Goal: Task Accomplishment & Management: Manage account settings

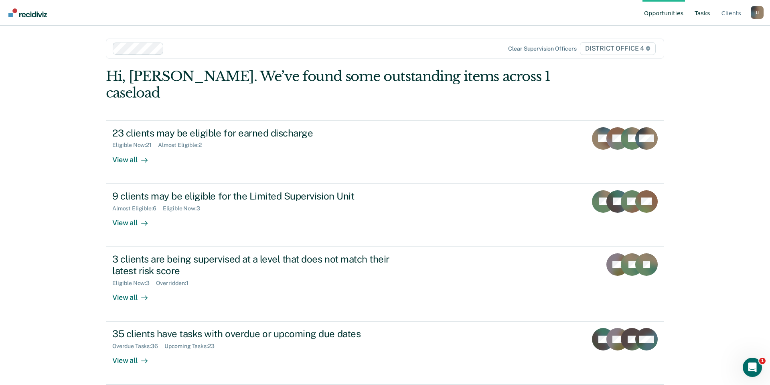
click at [711, 14] on link "Tasks" at bounding box center [702, 13] width 19 height 26
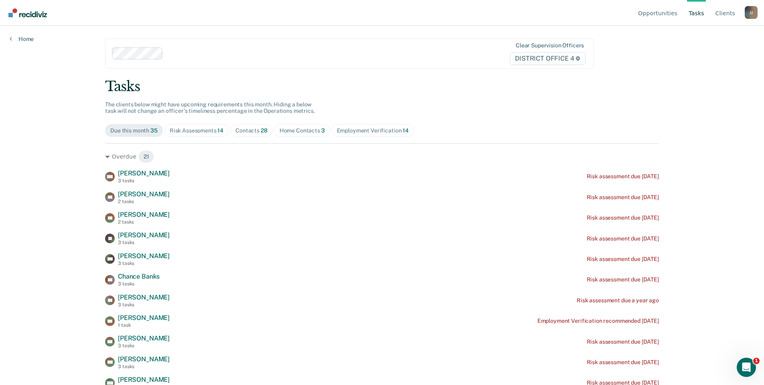
click at [205, 134] on span "Risk Assessments 14" at bounding box center [197, 130] width 64 height 13
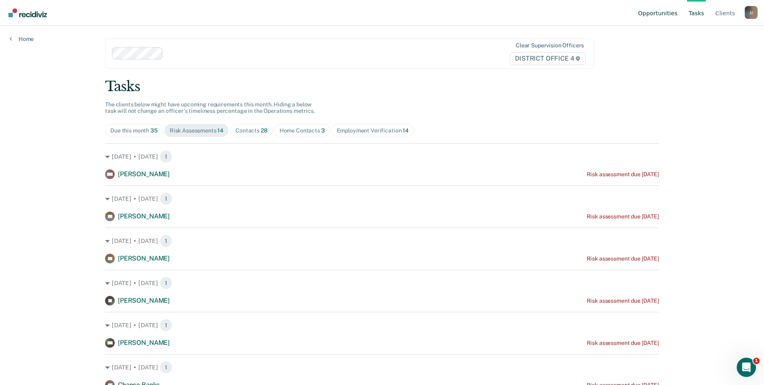
click at [670, 10] on link "Opportunities" at bounding box center [658, 13] width 43 height 26
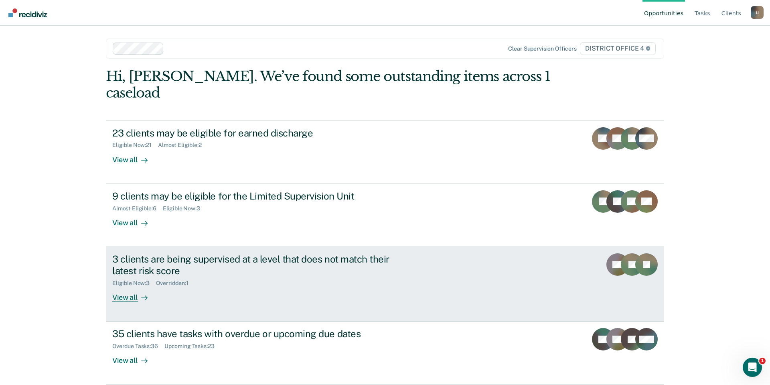
click at [241, 253] on div "3 clients are being supervised at a level that does not match their latest risk…" at bounding box center [253, 264] width 282 height 23
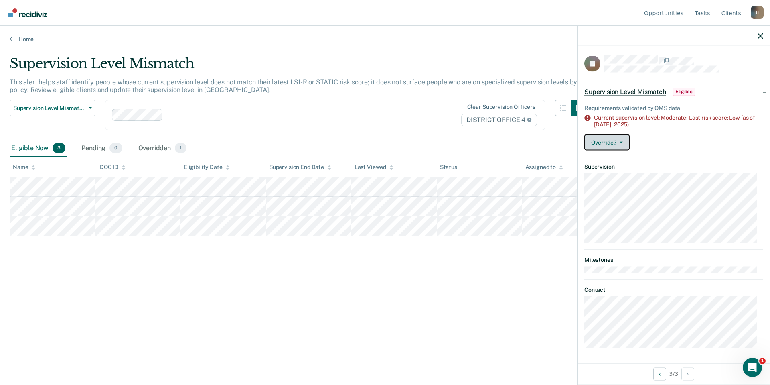
click at [625, 137] on button "Override?" at bounding box center [607, 142] width 45 height 16
click at [625, 138] on button "Override?" at bounding box center [607, 142] width 45 height 16
click at [760, 35] on icon "button" at bounding box center [761, 36] width 6 height 6
click at [762, 34] on icon "button" at bounding box center [761, 36] width 6 height 6
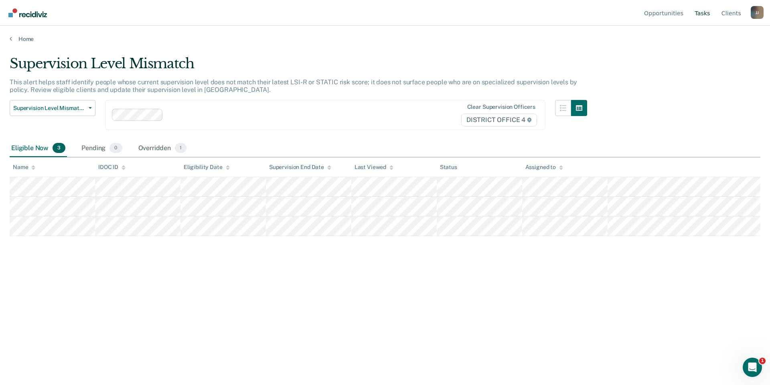
click at [705, 13] on link "Tasks" at bounding box center [702, 13] width 19 height 26
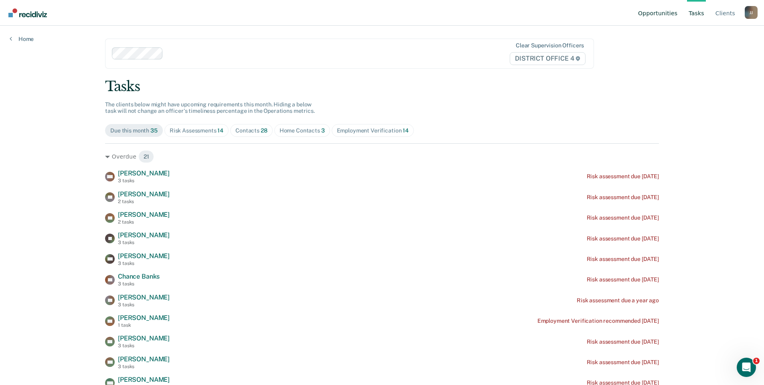
click at [665, 17] on link "Opportunities" at bounding box center [658, 13] width 43 height 26
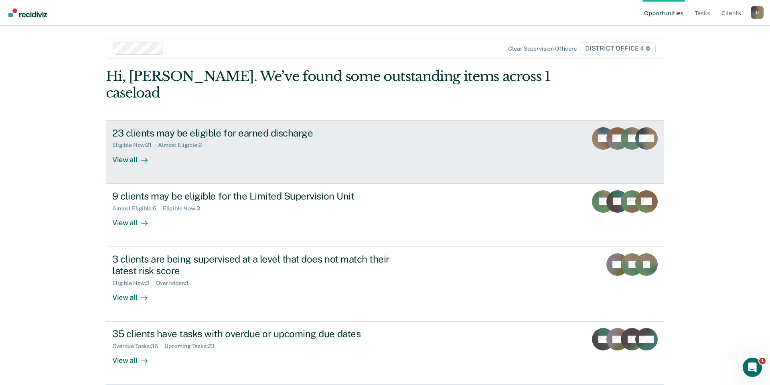
click at [189, 127] on div "23 clients may be eligible for earned discharge" at bounding box center [253, 133] width 282 height 12
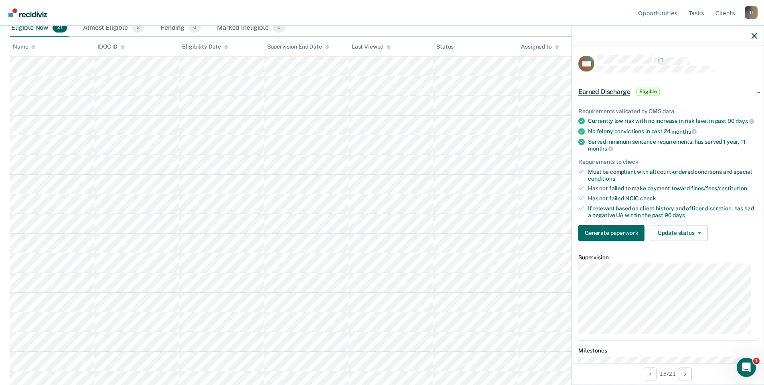
scroll to position [205, 0]
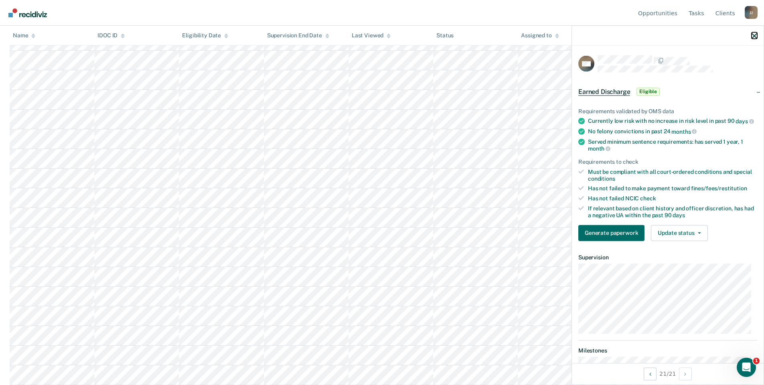
click at [753, 38] on icon "button" at bounding box center [755, 36] width 6 height 6
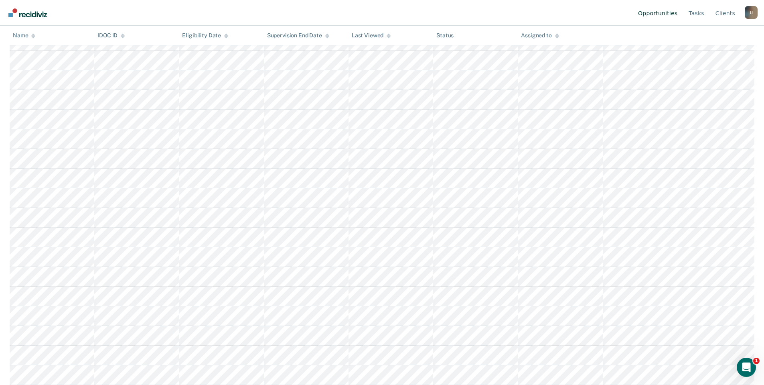
click at [668, 15] on link "Opportunities" at bounding box center [658, 13] width 43 height 26
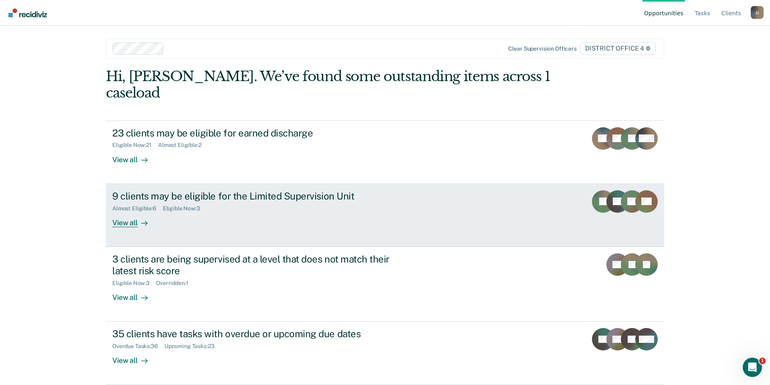
click at [168, 190] on div "9 clients may be eligible for the Limited Supervision Unit" at bounding box center [253, 196] width 282 height 12
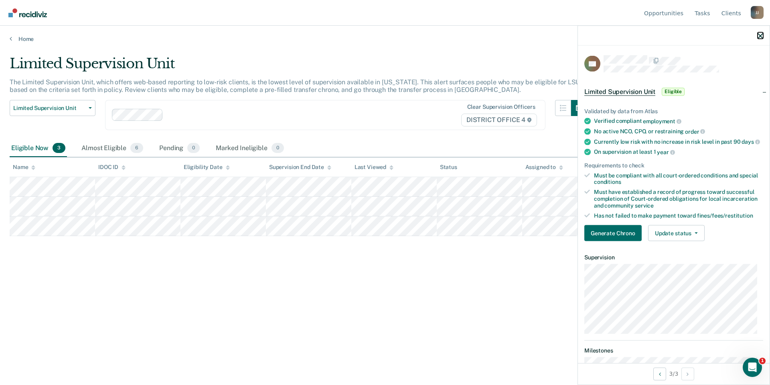
click at [762, 34] on icon "button" at bounding box center [761, 36] width 6 height 6
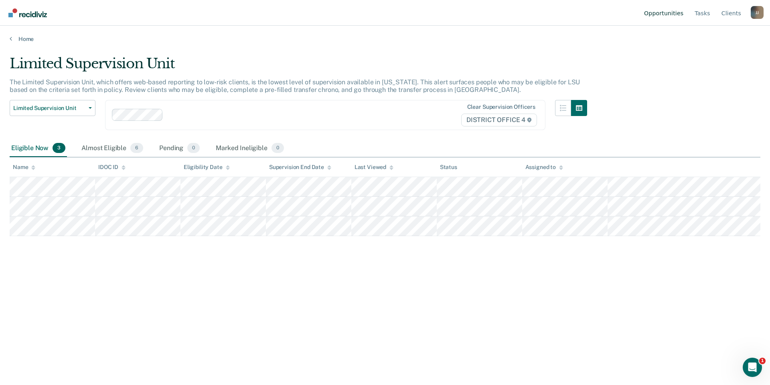
click at [665, 13] on link "Opportunities" at bounding box center [664, 13] width 43 height 26
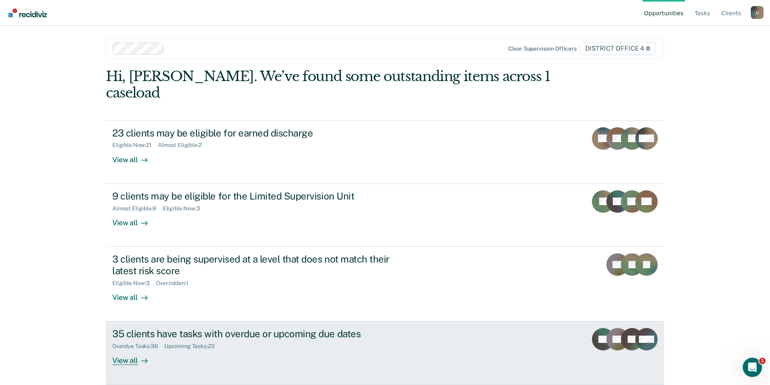
click at [190, 328] on div "35 clients have tasks with overdue or upcoming due dates" at bounding box center [253, 334] width 282 height 12
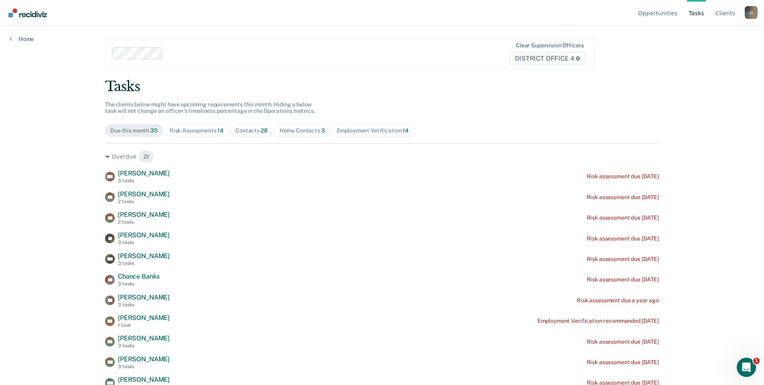
click at [244, 128] on div "Contacts 28" at bounding box center [252, 130] width 32 height 7
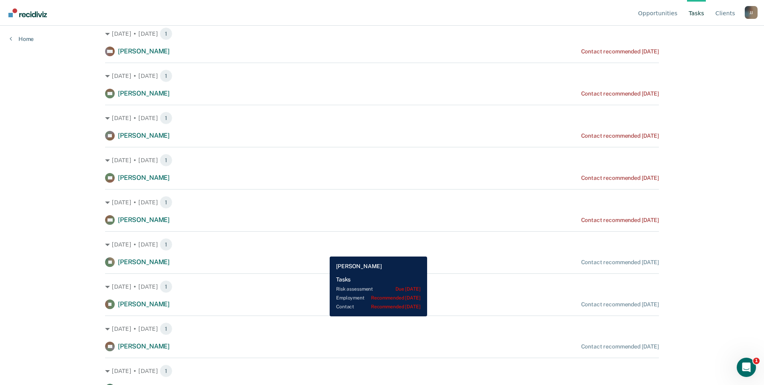
scroll to position [321, 0]
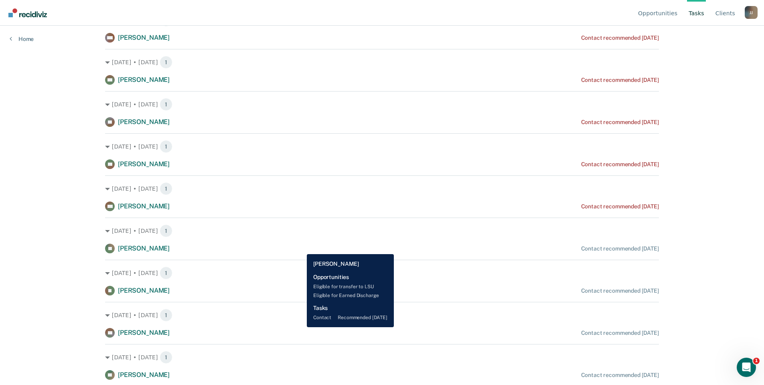
drag, startPoint x: 324, startPoint y: 250, endPoint x: 301, endPoint y: 248, distance: 23.0
click at [301, 248] on div "[PERSON_NAME] Contact recommended [DATE]" at bounding box center [382, 249] width 554 height 10
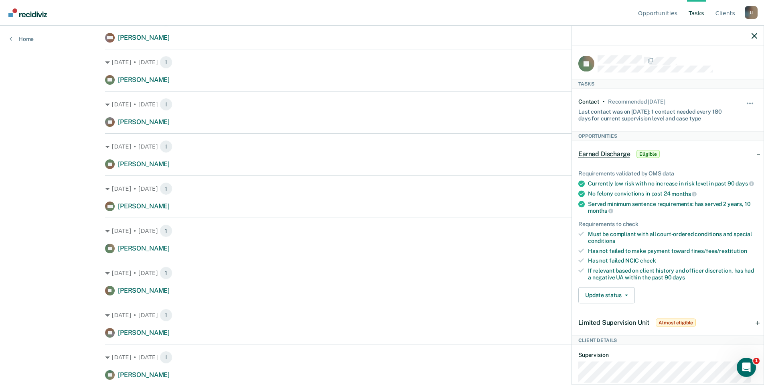
click at [270, 224] on div "[DATE] • [DATE] 1 [PERSON_NAME] Contact recommended [DATE]" at bounding box center [382, 235] width 554 height 36
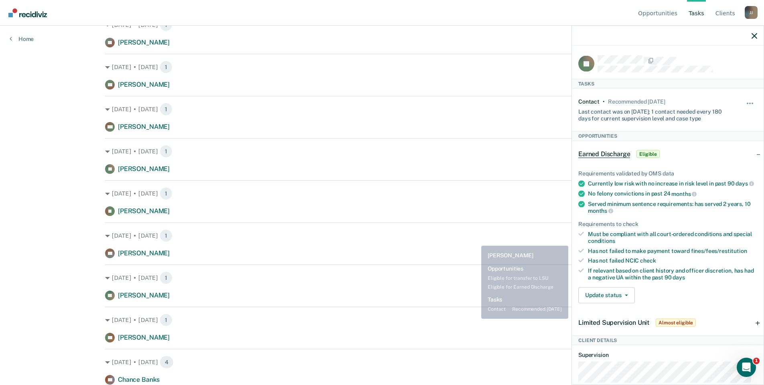
scroll to position [401, 0]
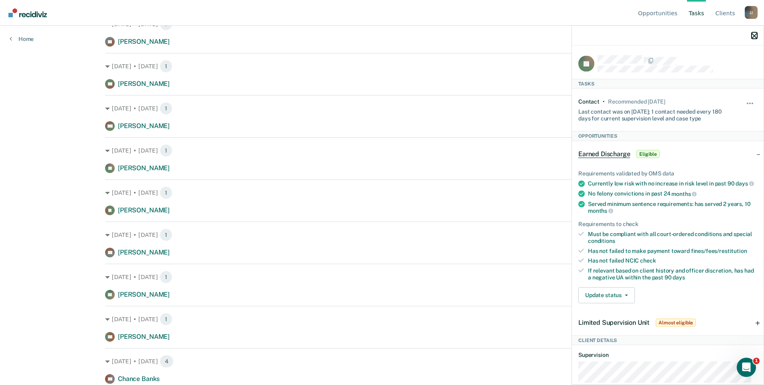
click at [754, 35] on icon "button" at bounding box center [755, 36] width 6 height 6
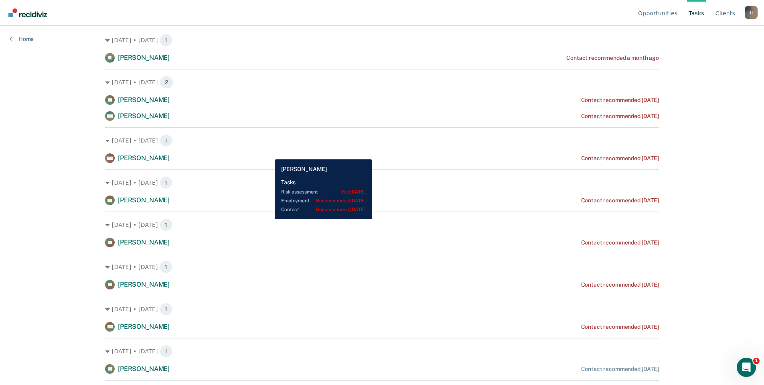
scroll to position [0, 0]
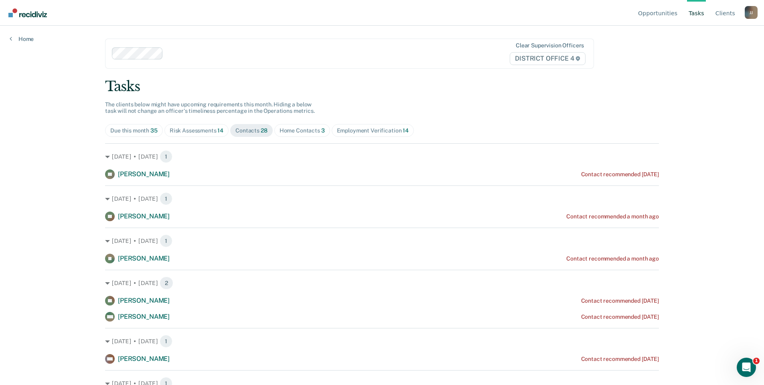
click at [305, 127] on div "Home Contacts 3" at bounding box center [302, 130] width 45 height 7
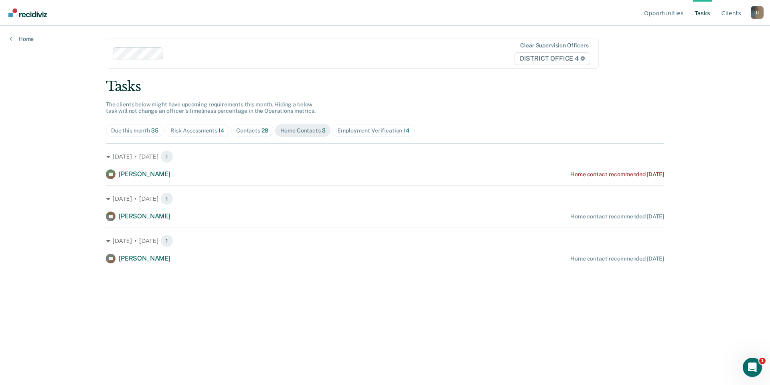
click at [364, 128] on div "Employment Verification 14" at bounding box center [373, 130] width 72 height 7
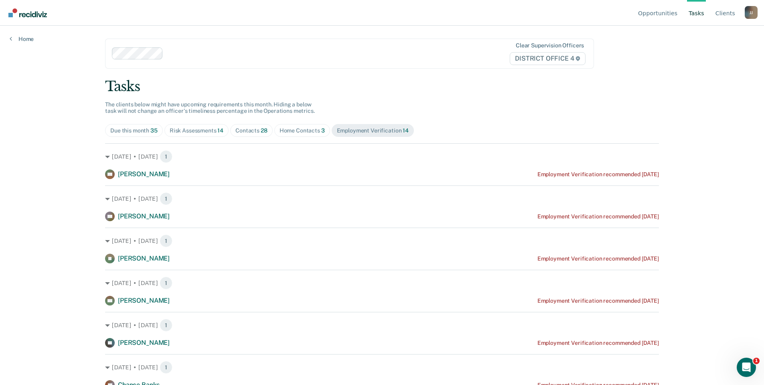
click at [192, 130] on div "Risk Assessments 14" at bounding box center [197, 130] width 54 height 7
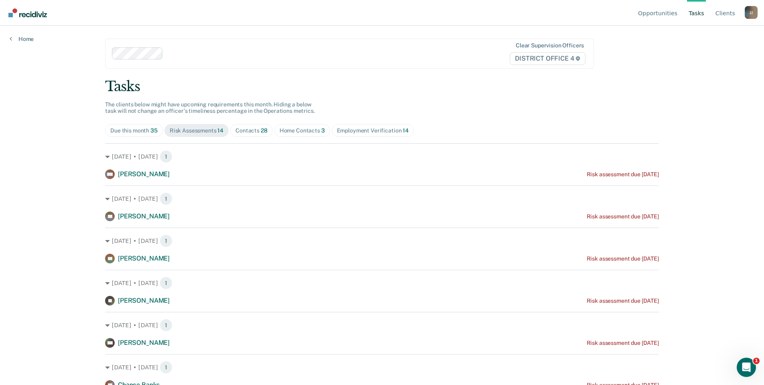
click at [130, 132] on div "Due this month 35" at bounding box center [133, 130] width 47 height 7
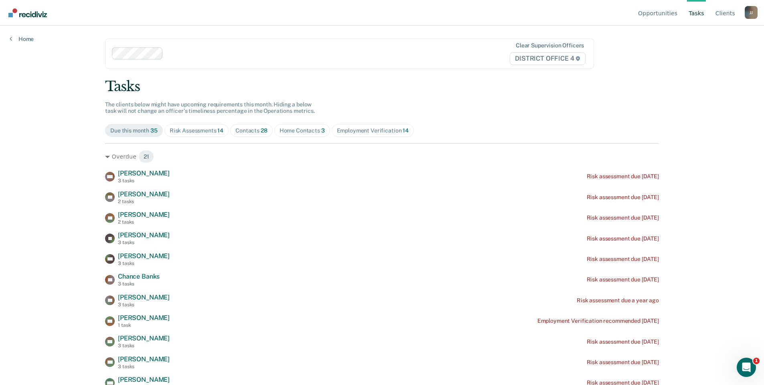
click at [249, 127] on div "Contacts 28" at bounding box center [252, 130] width 32 height 7
